Goal: Information Seeking & Learning: Learn about a topic

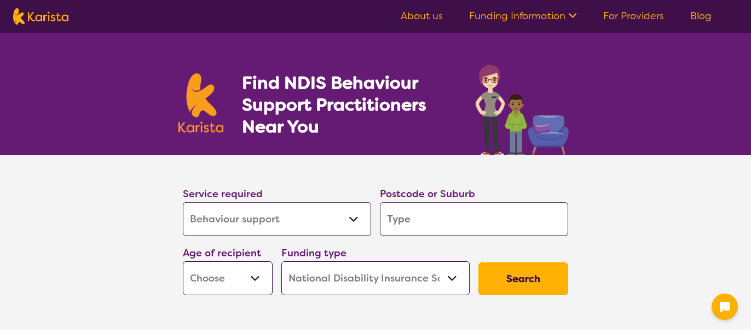
select select "Behaviour support"
select select "NDIS"
select select "Behaviour support"
select select "NDIS"
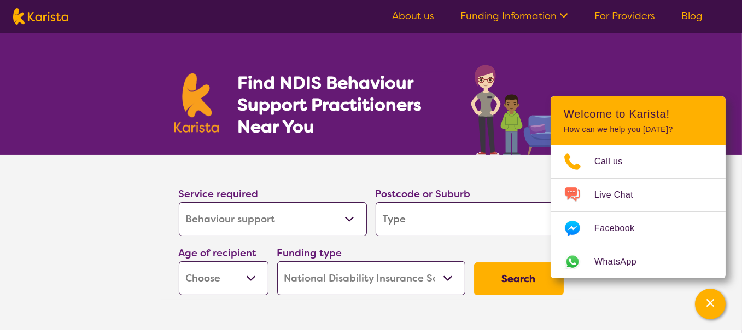
click at [419, 222] on input "search" at bounding box center [470, 219] width 188 height 34
type input "6"
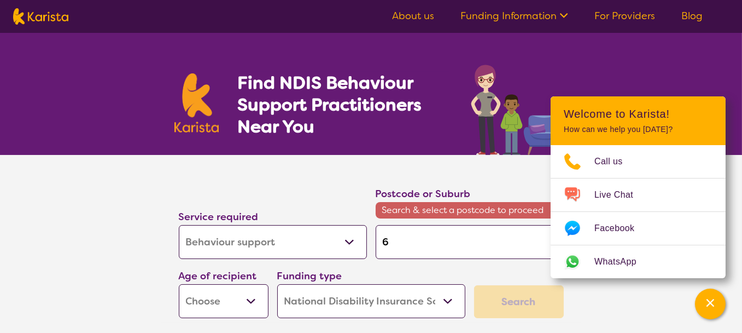
type input "60"
type input "603"
type input "6034"
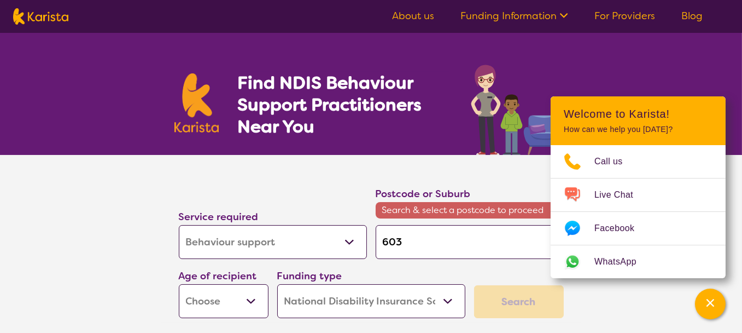
type input "6034"
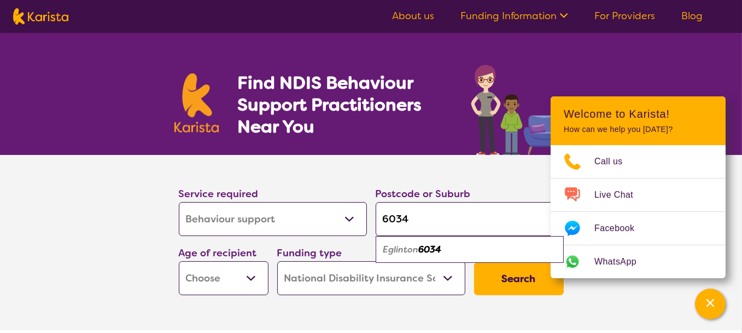
type input "6034"
click at [430, 249] on em "6034" at bounding box center [430, 248] width 23 height 11
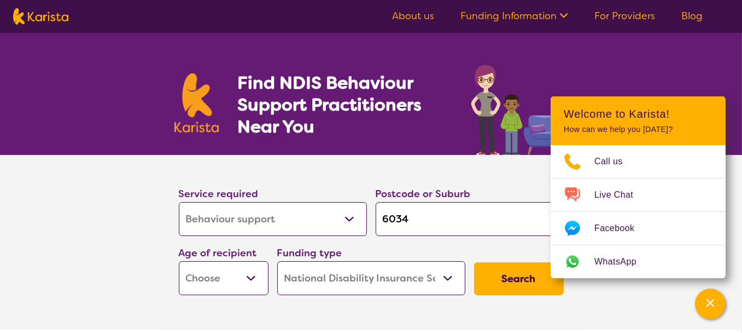
click at [245, 278] on select "Early Childhood - 0 to 9 Child - 10 to 11 Adolescent - 12 to 17 Adult - 18 to 6…" at bounding box center [224, 278] width 90 height 34
select select "EC"
click at [179, 261] on select "Early Childhood - 0 to 9 Child - 10 to 11 Adolescent - 12 to 17 Adult - 18 to 6…" at bounding box center [224, 278] width 90 height 34
select select "EC"
click at [511, 274] on button "Search" at bounding box center [519, 278] width 90 height 33
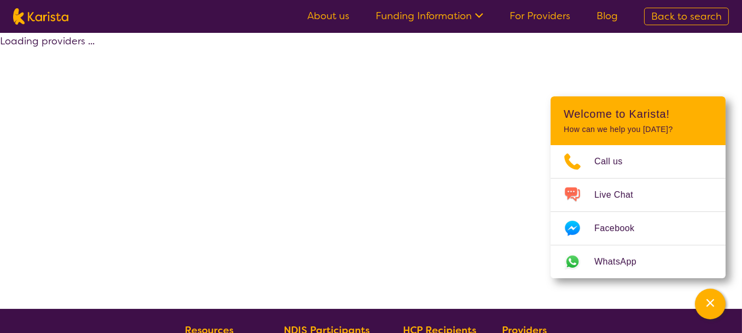
select select "by_score"
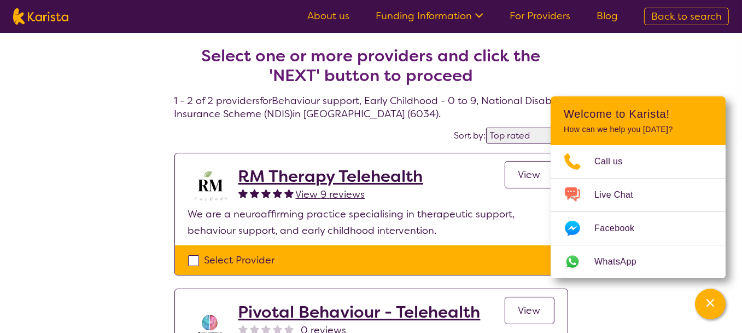
select select "Behaviour support"
select select "EC"
select select "NDIS"
select select "Behaviour support"
select select "EC"
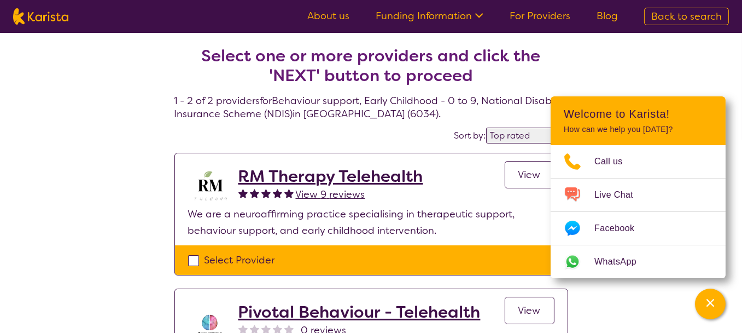
select select "NDIS"
